Goal: Task Accomplishment & Management: Manage account settings

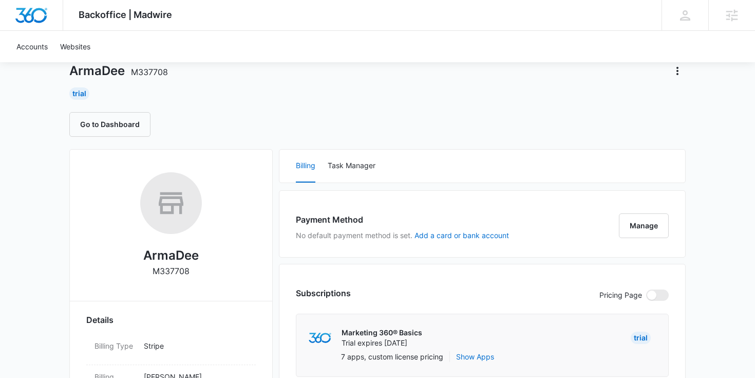
scroll to position [60, 0]
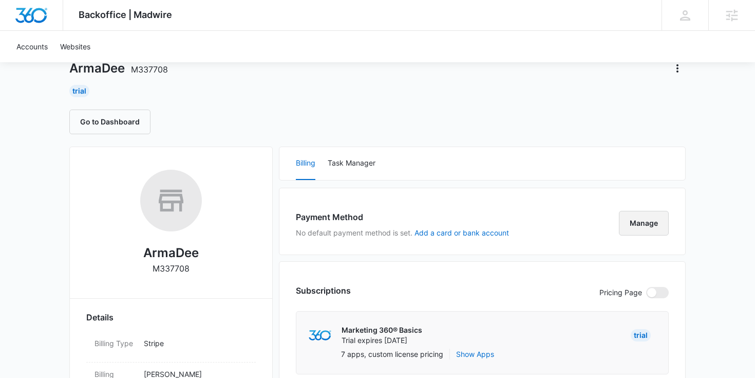
click at [633, 229] on button "Manage" at bounding box center [644, 223] width 50 height 25
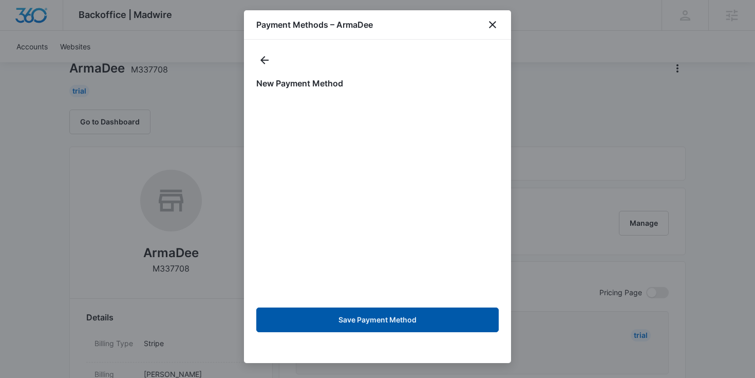
click at [394, 330] on button "Save Payment Method" at bounding box center [377, 319] width 242 height 25
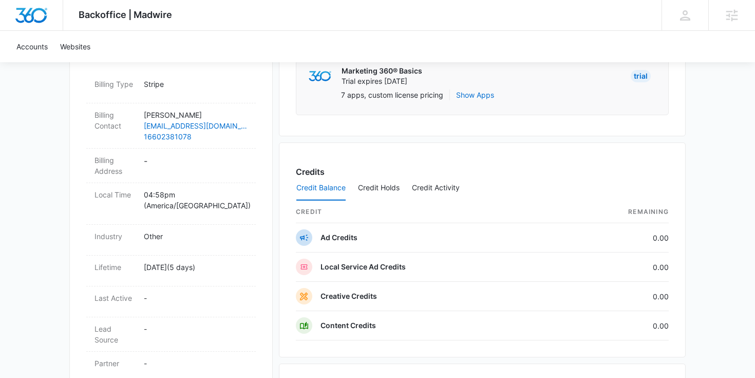
scroll to position [327, 0]
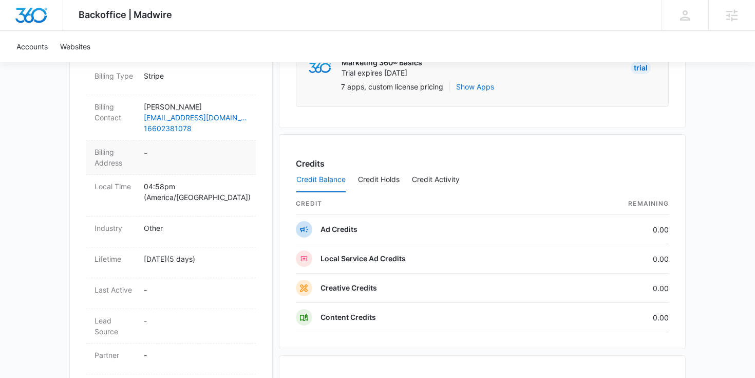
click at [148, 154] on dd "-" at bounding box center [196, 157] width 104 height 22
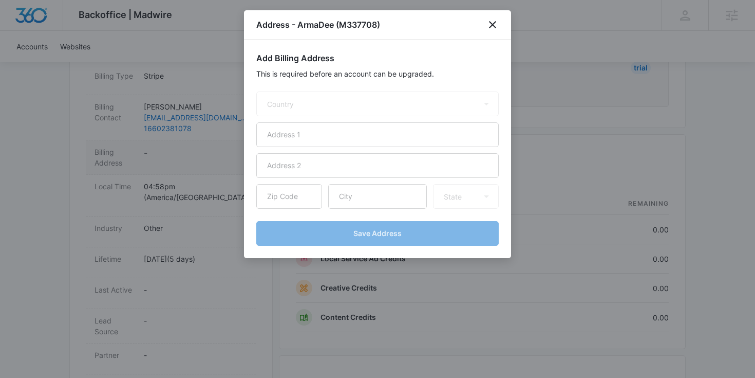
select select "US"
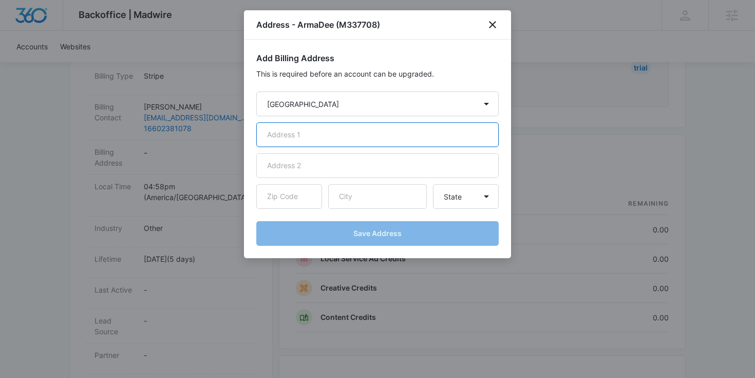
click at [307, 145] on input "text" at bounding box center [377, 134] width 242 height 25
click at [323, 135] on input "text" at bounding box center [377, 134] width 242 height 25
click at [342, 127] on input "text" at bounding box center [377, 134] width 242 height 25
type input "[STREET_ADDRESS]"
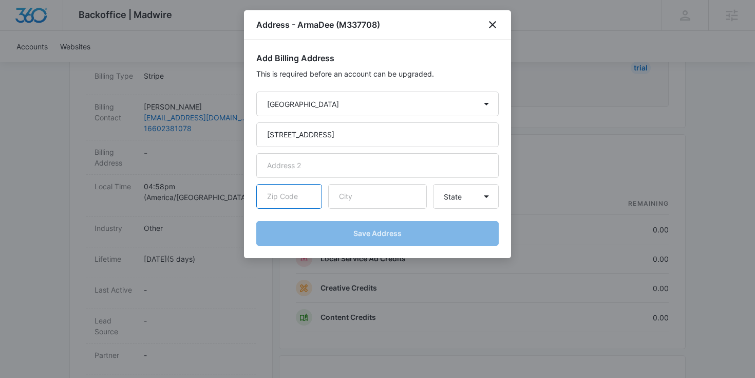
click at [288, 195] on input "text" at bounding box center [289, 196] width 66 height 25
type input "64761"
click at [342, 202] on input "text" at bounding box center [377, 196] width 99 height 25
type input "Leeton"
click at [475, 202] on select "State [US_STATE] [US_STATE] [US_STATE] [US_STATE] [US_STATE] [US_STATE] [US_STA…" at bounding box center [466, 196] width 66 height 25
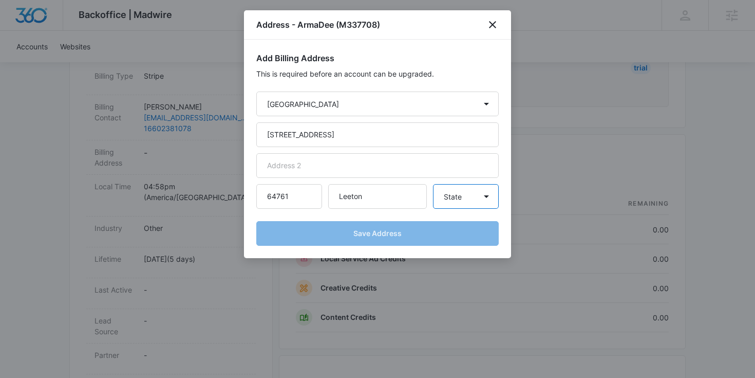
select select "MO"
click at [433, 184] on select "State [US_STATE] [US_STATE] [US_STATE] [US_STATE] [US_STATE] [US_STATE] [US_STA…" at bounding box center [466, 196] width 66 height 25
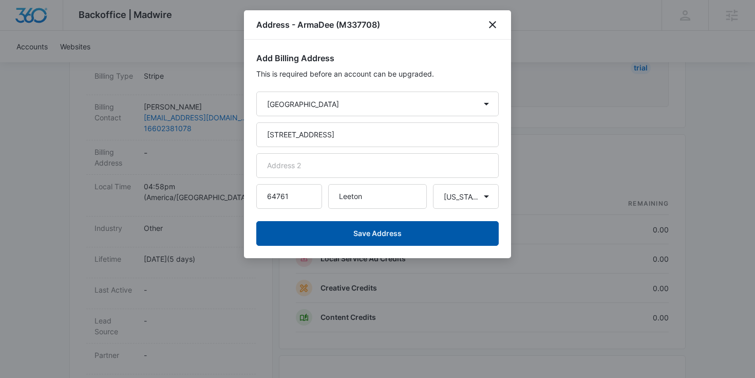
click at [368, 225] on button "Save Address" at bounding box center [377, 233] width 242 height 25
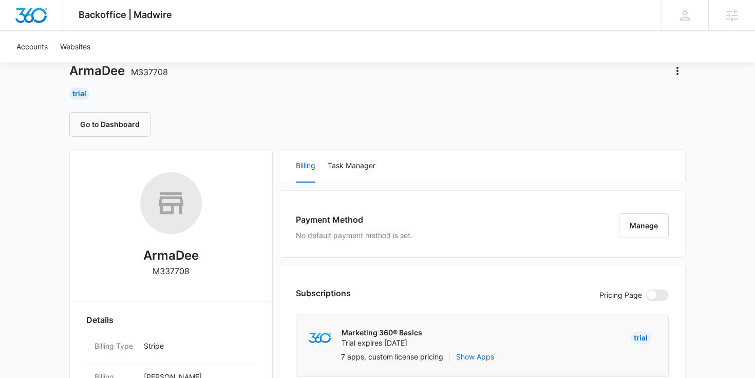
scroll to position [59, 0]
